Goal: Entertainment & Leisure: Consume media (video, audio)

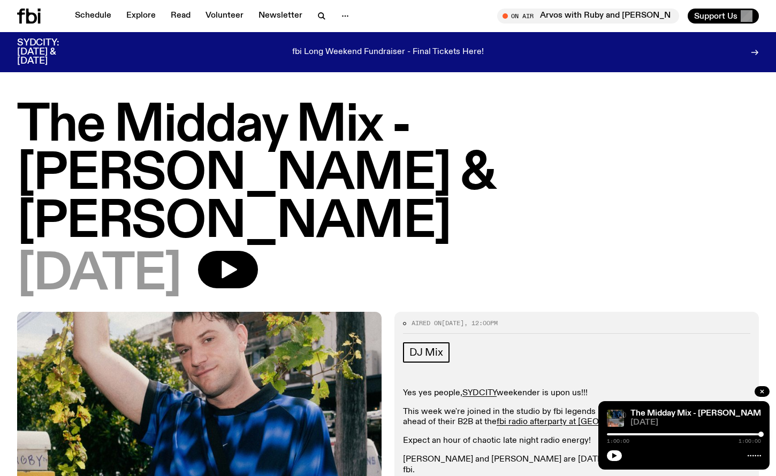
scroll to position [120, 0]
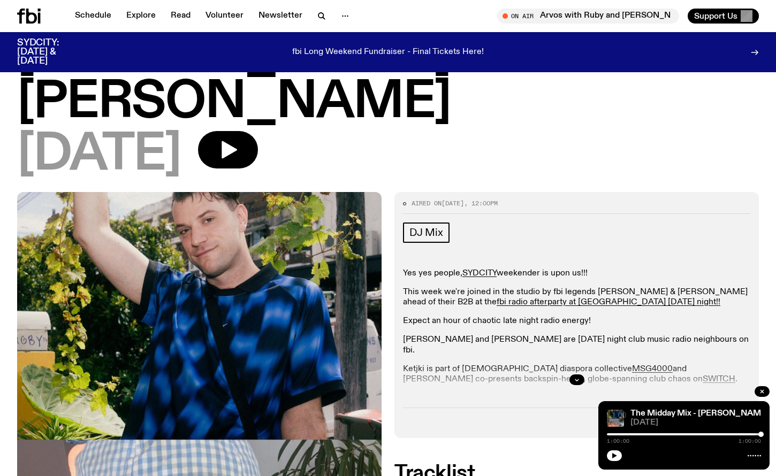
click at [26, 18] on icon at bounding box center [29, 16] width 24 height 15
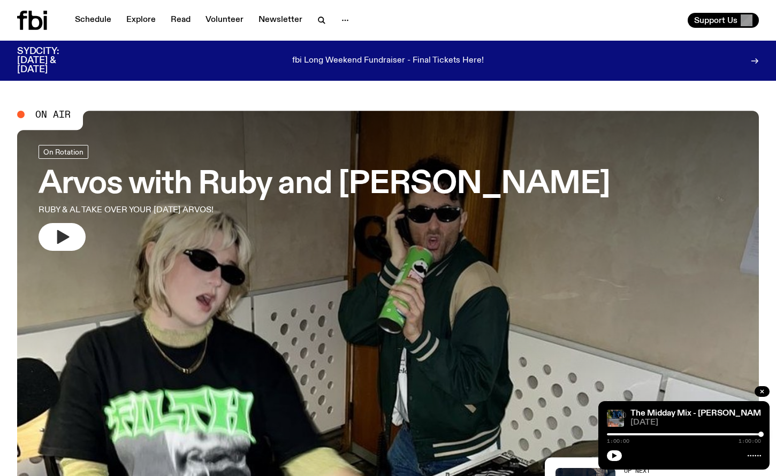
click at [57, 236] on icon "button" at bounding box center [61, 236] width 17 height 17
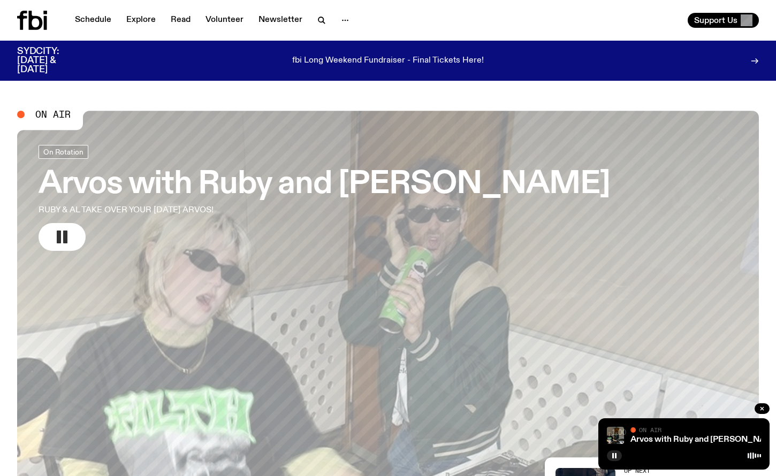
click at [62, 242] on icon "button" at bounding box center [61, 236] width 17 height 17
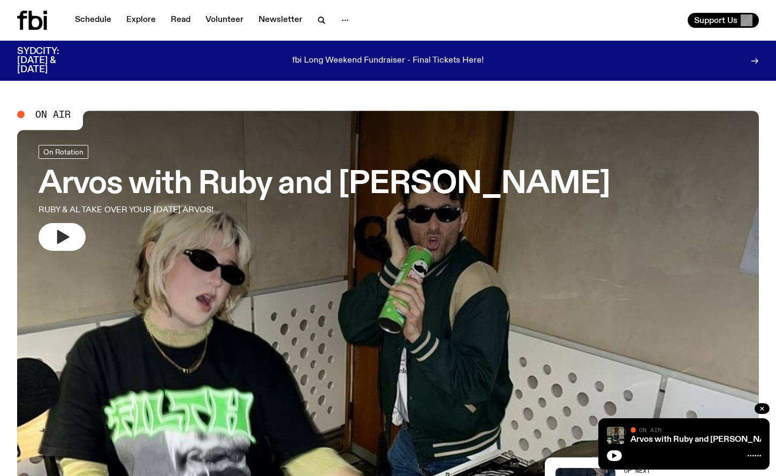
click at [65, 236] on icon "button" at bounding box center [63, 237] width 12 height 14
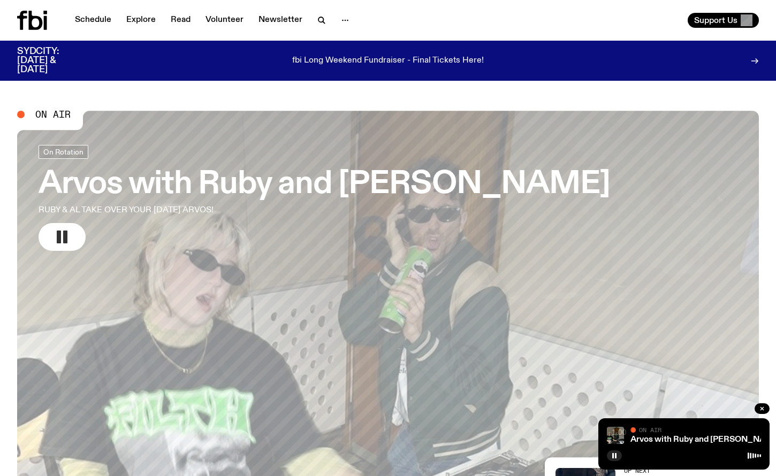
click at [57, 239] on rect "button" at bounding box center [59, 237] width 4 height 13
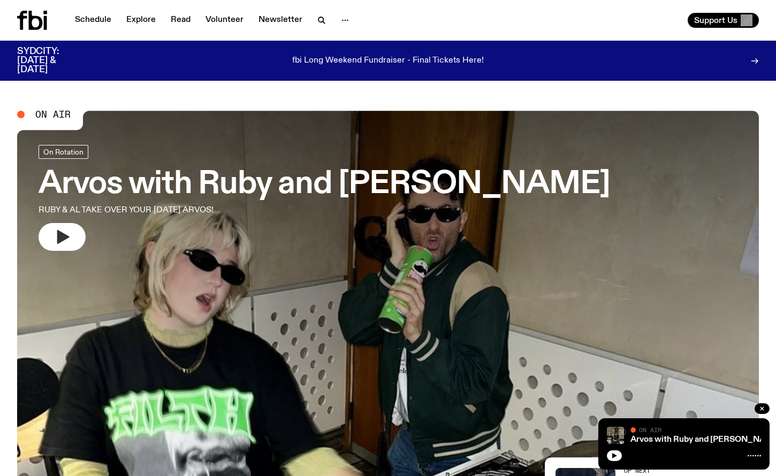
click at [64, 237] on icon "button" at bounding box center [63, 237] width 12 height 14
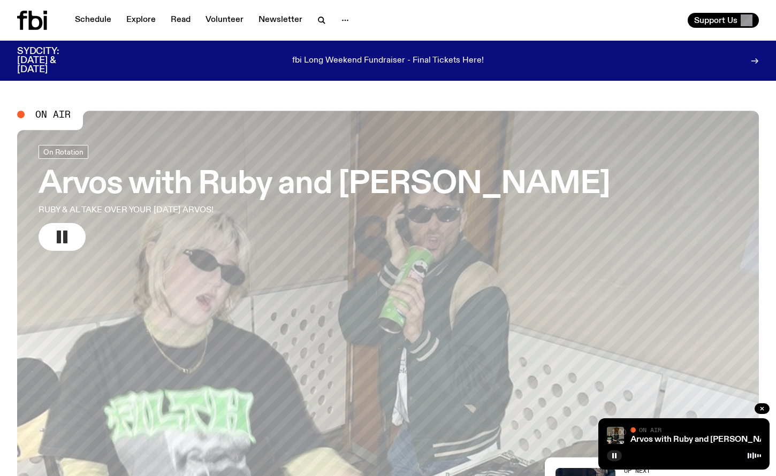
click at [58, 239] on rect "button" at bounding box center [59, 237] width 4 height 13
